Goal: Transaction & Acquisition: Book appointment/travel/reservation

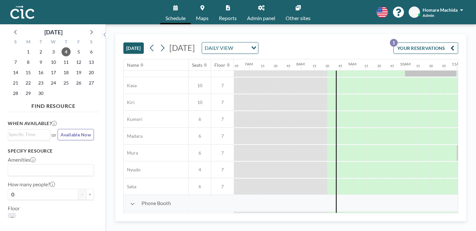
scroll to position [32, 347]
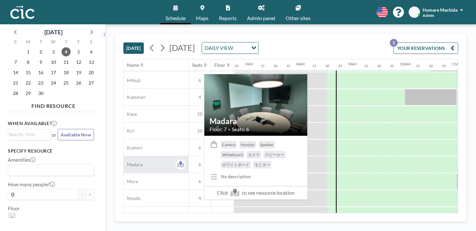
click at [124, 156] on div "Madara" at bounding box center [156, 164] width 65 height 17
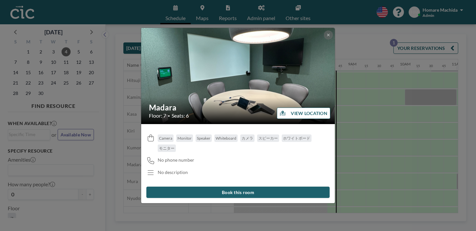
click at [115, 115] on div "Madara Floor: 7 • Seats: 6 VIEW LOCATION Camera Monitor Speaker Whiteboard カメラ …" at bounding box center [238, 115] width 476 height 231
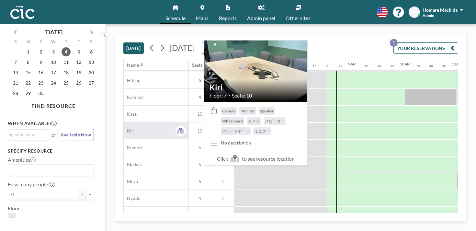
click at [124, 122] on div "Kiri" at bounding box center [156, 130] width 65 height 17
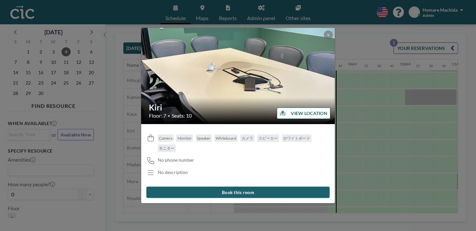
click at [111, 127] on div "Kiri Floor: 7 • Seats: 10 VIEW LOCATION Camera Monitor Speaker Whiteboard カメラ ス…" at bounding box center [238, 115] width 476 height 231
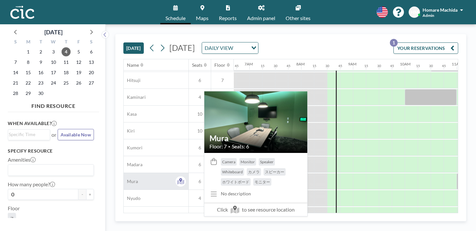
click at [124, 173] on div "Mura" at bounding box center [156, 181] width 65 height 17
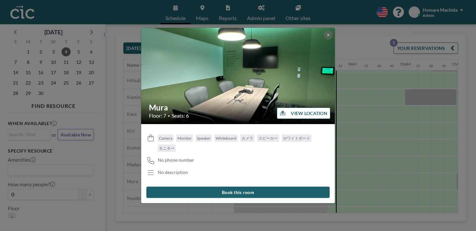
click at [114, 157] on div "Mura Floor: 7 • Seats: 6 VIEW LOCATION Camera Monitor Speaker Whiteboard カメラ スピ…" at bounding box center [238, 115] width 476 height 231
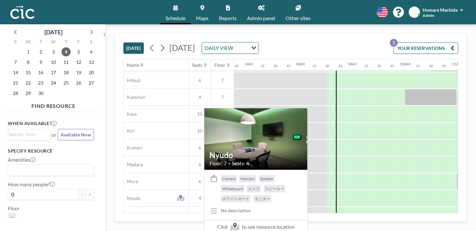
click at [124, 195] on span "Nyudo" at bounding box center [132, 198] width 17 height 6
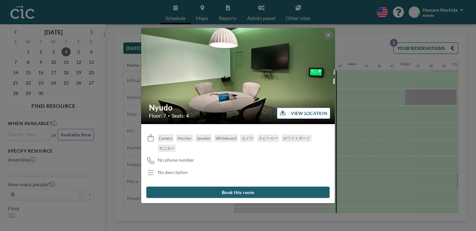
click at [114, 157] on div "Nyudo Floor: 7 • Seats: 4 VIEW LOCATION Camera Monitor Speaker Whiteboard カメラ ス…" at bounding box center [238, 115] width 476 height 231
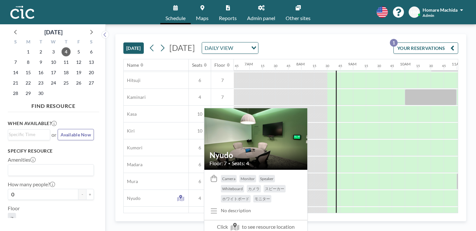
click at [124, 195] on span "Nyudo" at bounding box center [132, 198] width 17 height 6
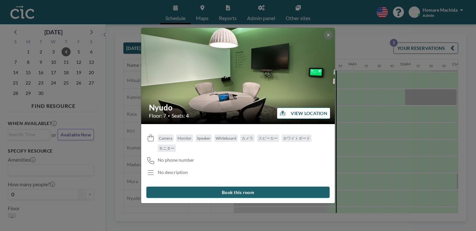
click at [290, 114] on button "VIEW LOCATION" at bounding box center [303, 113] width 53 height 11
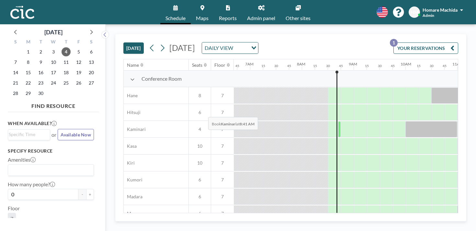
scroll to position [0, 347]
click at [340, 222] on div at bounding box center [346, 230] width 13 height 16
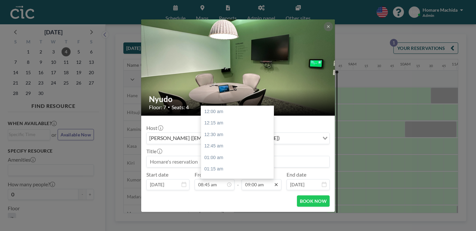
scroll to position [372, 0]
click at [251, 179] on input "09:00 am" at bounding box center [262, 184] width 40 height 11
click at [245, 218] on div "10:30 am" at bounding box center [237, 224] width 73 height 12
type input "10:30 am"
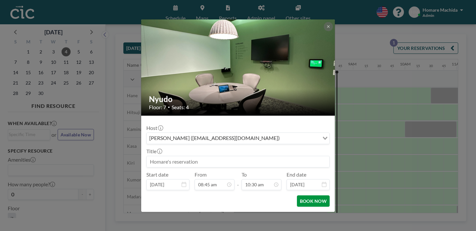
scroll to position [0, 0]
click at [297, 195] on button "BOOK NOW" at bounding box center [313, 200] width 33 height 11
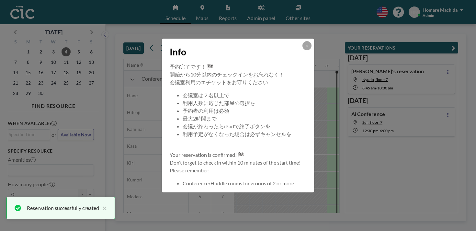
click at [290, 61] on div "Info" at bounding box center [238, 51] width 152 height 24
click at [302, 50] on button at bounding box center [306, 45] width 9 height 9
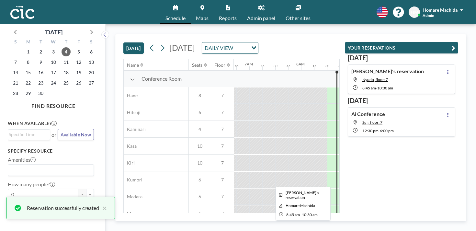
click at [340, 222] on div at bounding box center [385, 230] width 91 height 16
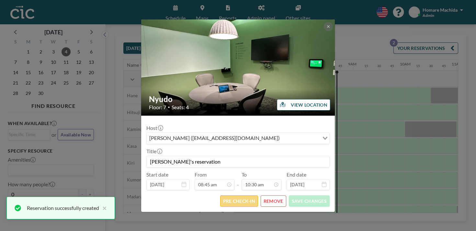
click at [245, 195] on button "PRE CHECK-IN" at bounding box center [239, 200] width 38 height 11
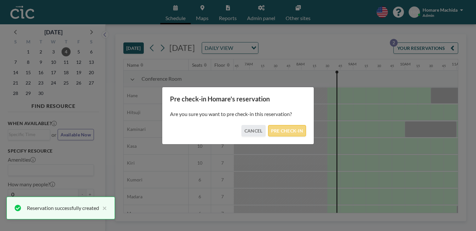
click at [275, 131] on button "PRE CHECK-IN" at bounding box center [287, 130] width 38 height 11
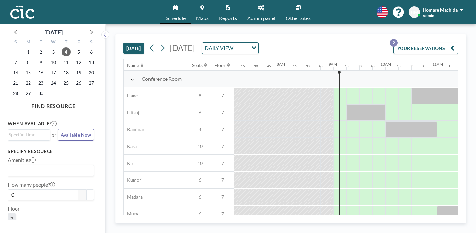
scroll to position [0, 368]
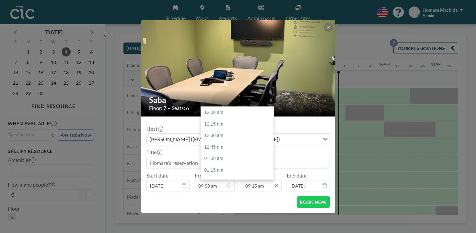
scroll to position [382, 0]
click at [250, 180] on input "09:15 am" at bounding box center [262, 185] width 40 height 11
click at [243, 197] on div "10:15 am" at bounding box center [237, 203] width 73 height 12
type input "10:15 am"
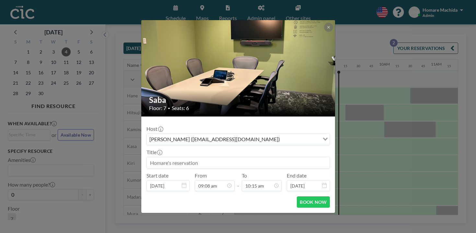
click at [294, 193] on form "Host [PERSON_NAME] ([EMAIL_ADDRESS][DOMAIN_NAME]) Loading... Title Start date […" at bounding box center [238, 164] width 194 height 96
click at [297, 196] on button "BOOK NOW" at bounding box center [313, 201] width 33 height 11
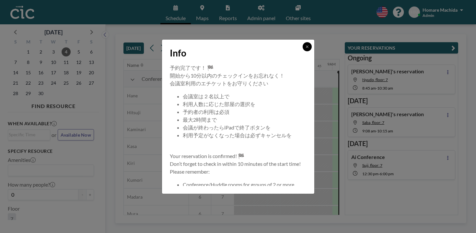
click at [302, 51] on button at bounding box center [306, 46] width 9 height 9
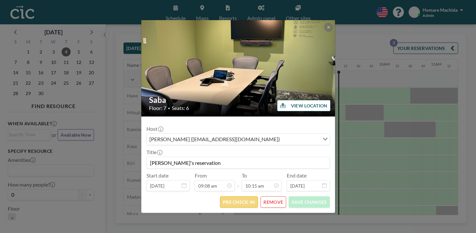
click at [238, 196] on button "PRE CHECK-IN" at bounding box center [239, 201] width 38 height 11
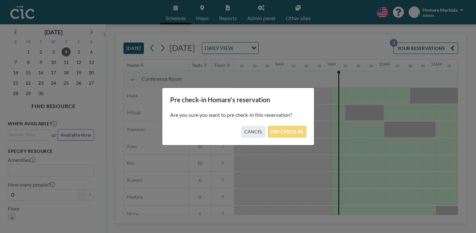
click at [275, 131] on button "PRE CHECK-IN" at bounding box center [287, 131] width 38 height 11
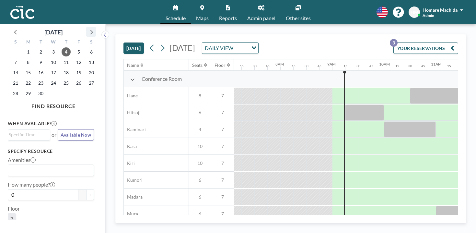
click at [90, 30] on icon at bounding box center [91, 32] width 3 height 5
click at [49, 58] on span "8" at bounding box center [53, 62] width 9 height 9
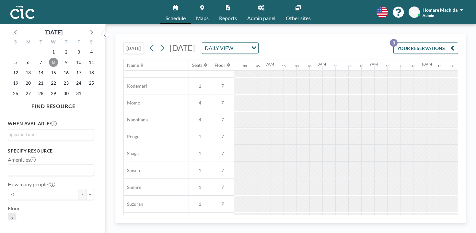
scroll to position [336, 326]
